Goal: Browse casually

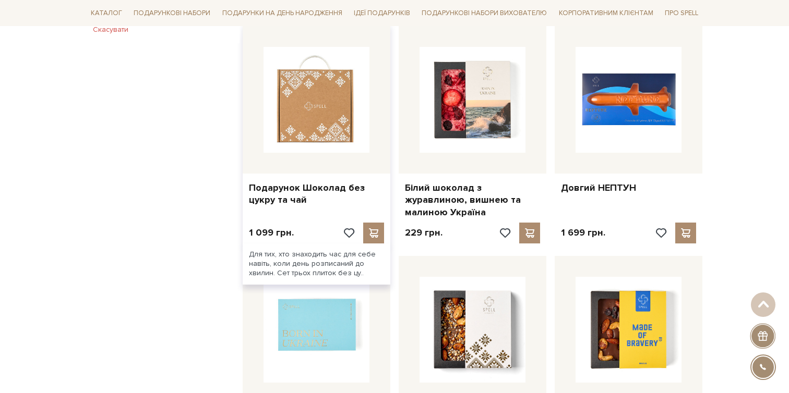
scroll to position [849, 0]
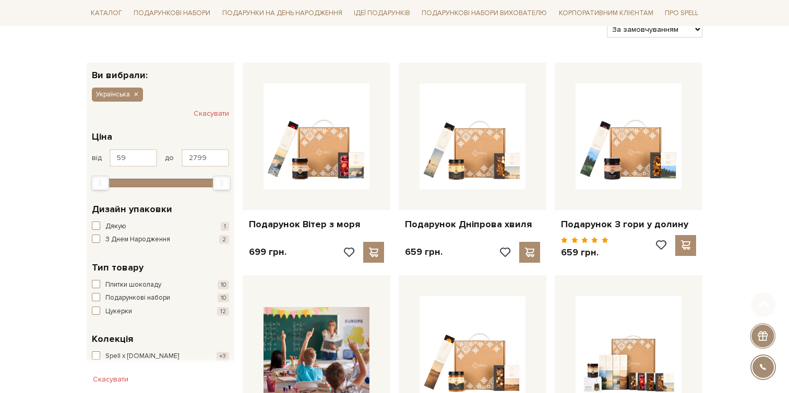
scroll to position [224, 0]
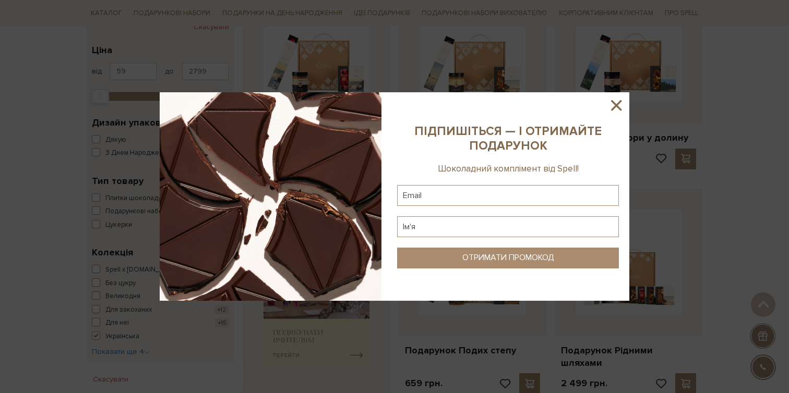
click at [618, 99] on icon at bounding box center [616, 105] width 18 height 18
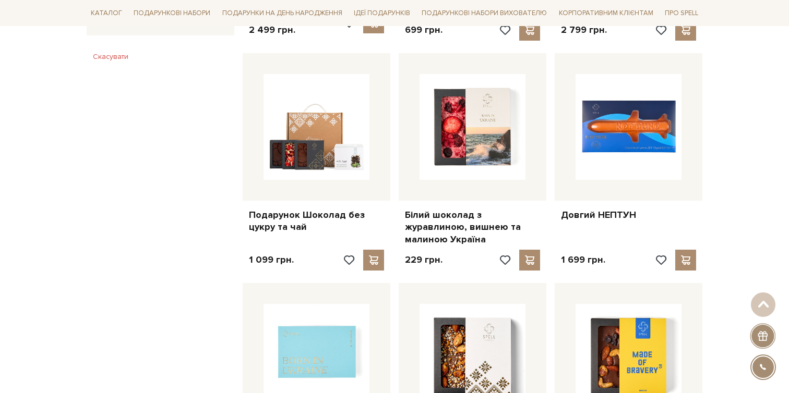
scroll to position [959, 0]
